Goal: Find specific page/section: Find specific page/section

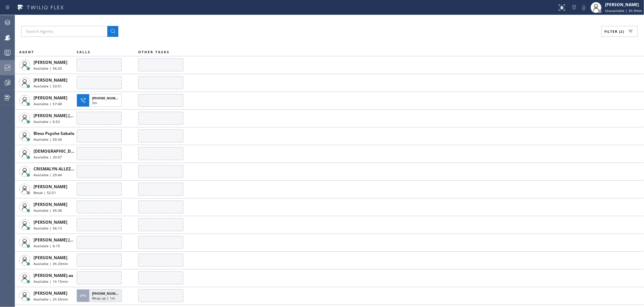
scroll to position [264, 0]
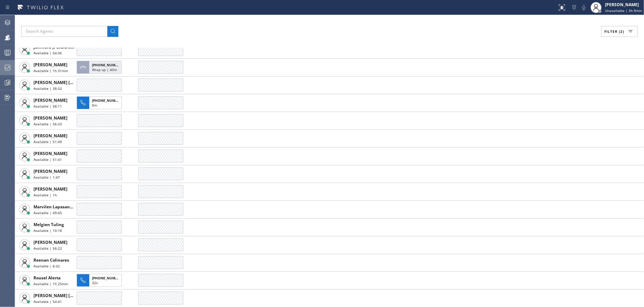
click at [0, 66] on div at bounding box center [7, 68] width 15 height 8
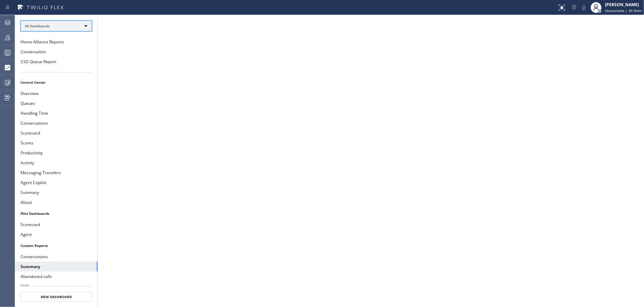
click at [62, 24] on div "All Dashboards" at bounding box center [56, 26] width 71 height 11
click at [66, 67] on li "Custom Reports" at bounding box center [56, 70] width 70 height 8
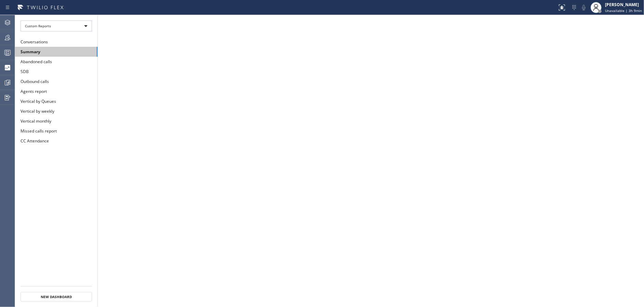
click at [62, 53] on button "Summary" at bounding box center [56, 52] width 82 height 10
click at [1, 38] on div at bounding box center [7, 38] width 15 height 8
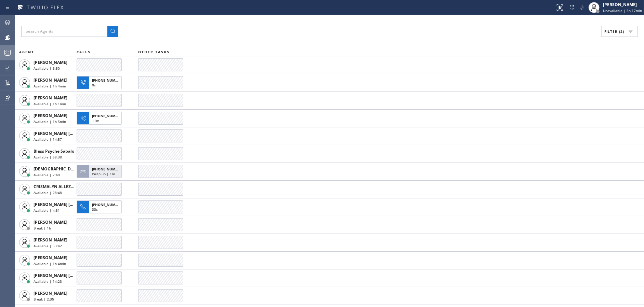
click at [0, 50] on div at bounding box center [7, 53] width 15 height 8
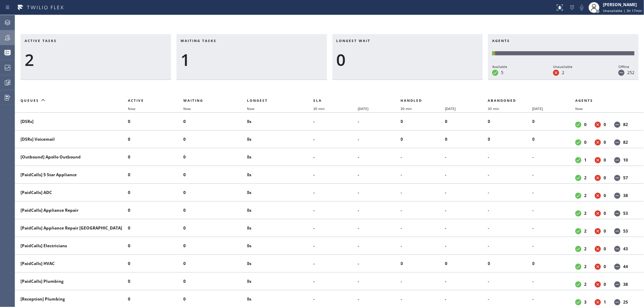
click at [0, 36] on div at bounding box center [7, 38] width 15 height 8
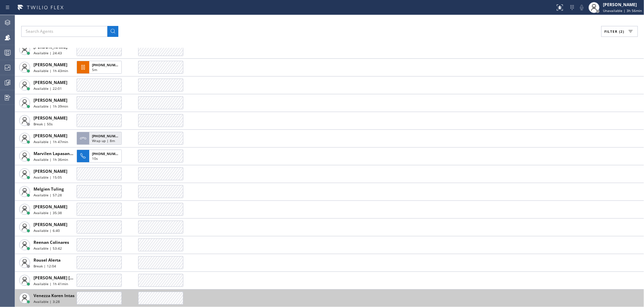
scroll to position [389, 0]
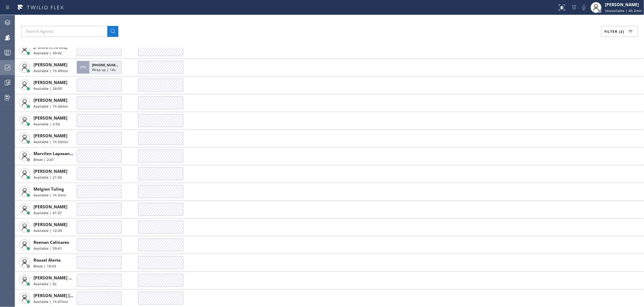
click at [4, 67] on icon at bounding box center [7, 68] width 8 height 8
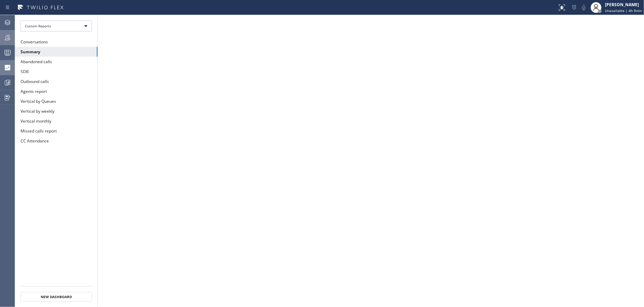
click at [1, 38] on div at bounding box center [7, 38] width 15 height 8
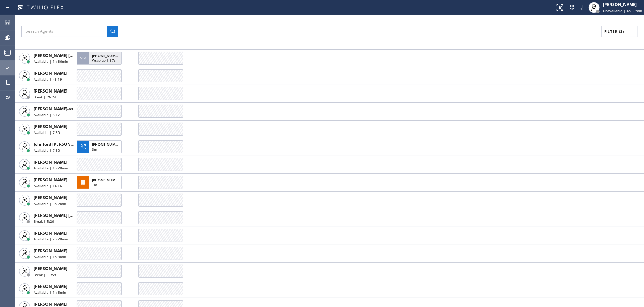
scroll to position [309, 0]
click at [0, 71] on div at bounding box center [7, 68] width 15 height 8
